Goal: Task Accomplishment & Management: Use online tool/utility

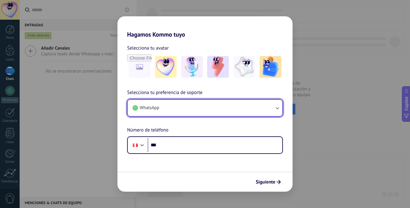
click at [278, 107] on icon "button" at bounding box center [277, 108] width 6 height 6
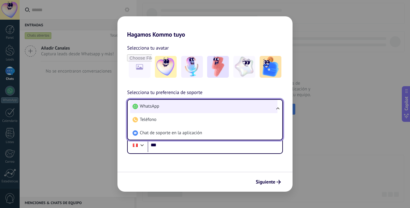
click at [206, 108] on li "WhatsApp" at bounding box center [203, 106] width 147 height 13
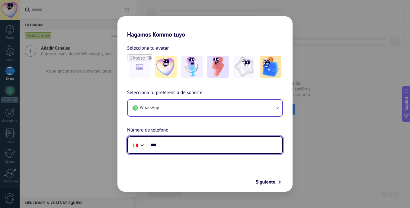
click at [171, 145] on input "***" at bounding box center [215, 145] width 135 height 14
type input "**********"
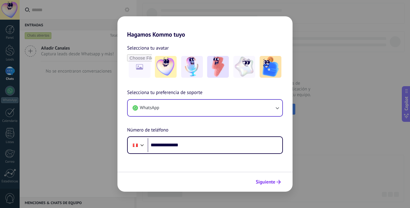
click at [260, 182] on span "Siguiente" at bounding box center [266, 182] width 20 height 4
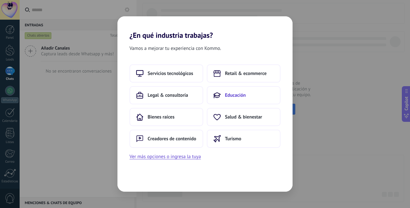
click at [244, 94] on span "Educación" at bounding box center [235, 95] width 21 height 6
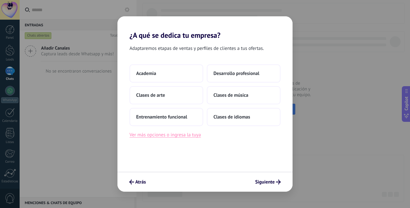
click at [198, 134] on button "Ver más opciones o ingresa la tuya" at bounding box center [164, 135] width 71 height 8
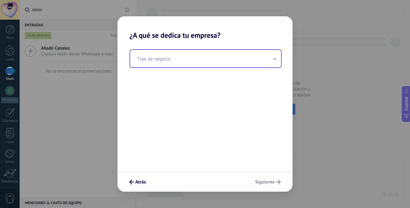
click at [274, 58] on span at bounding box center [274, 59] width 3 height 6
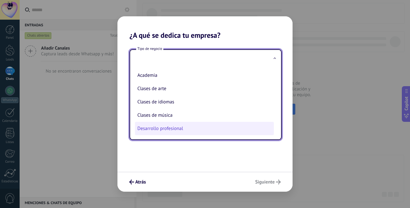
click at [187, 122] on li "Desarrollo profesional" at bounding box center [204, 128] width 139 height 13
type input "**********"
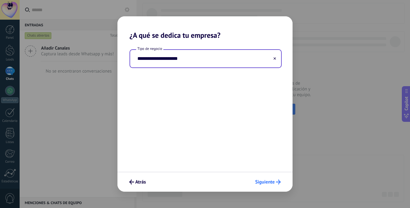
click at [260, 180] on span "Siguiente" at bounding box center [265, 182] width 20 height 4
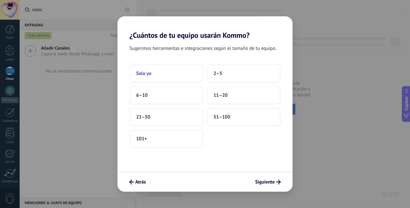
click at [160, 72] on button "Solo yo" at bounding box center [166, 73] width 74 height 18
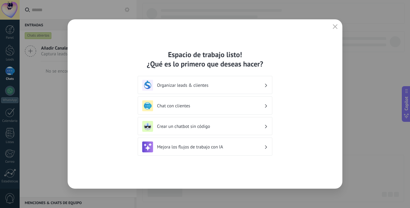
click at [264, 103] on div "Chat con clientes" at bounding box center [205, 105] width 126 height 11
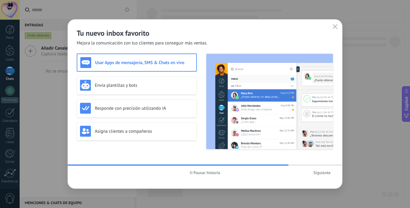
click at [197, 126] on div "Usar Apps de mensajería, SMS & Chats en vivo Envía plantillas y bots Responde c…" at bounding box center [205, 101] width 257 height 96
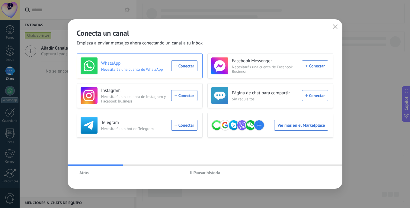
click at [190, 66] on div "WhatsApp Necesitarás una cuenta de WhatsApp Conectar" at bounding box center [139, 65] width 117 height 17
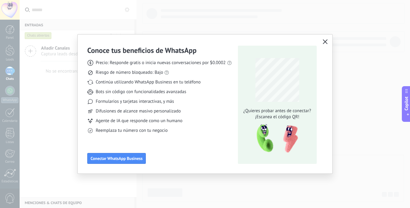
click at [324, 43] on icon "button" at bounding box center [325, 41] width 5 height 5
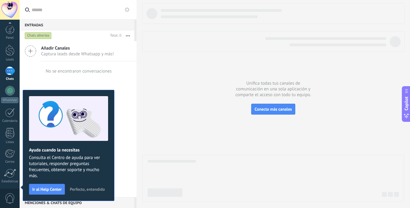
scroll to position [43, 0]
